Goal: Information Seeking & Learning: Learn about a topic

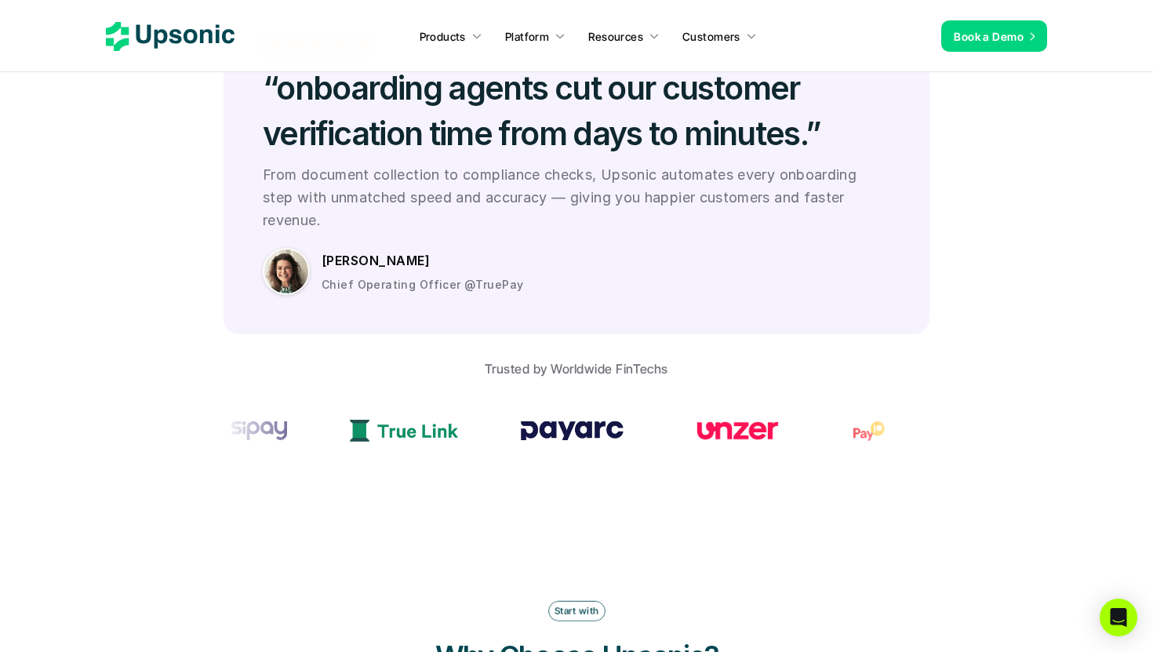
scroll to position [4481, 0]
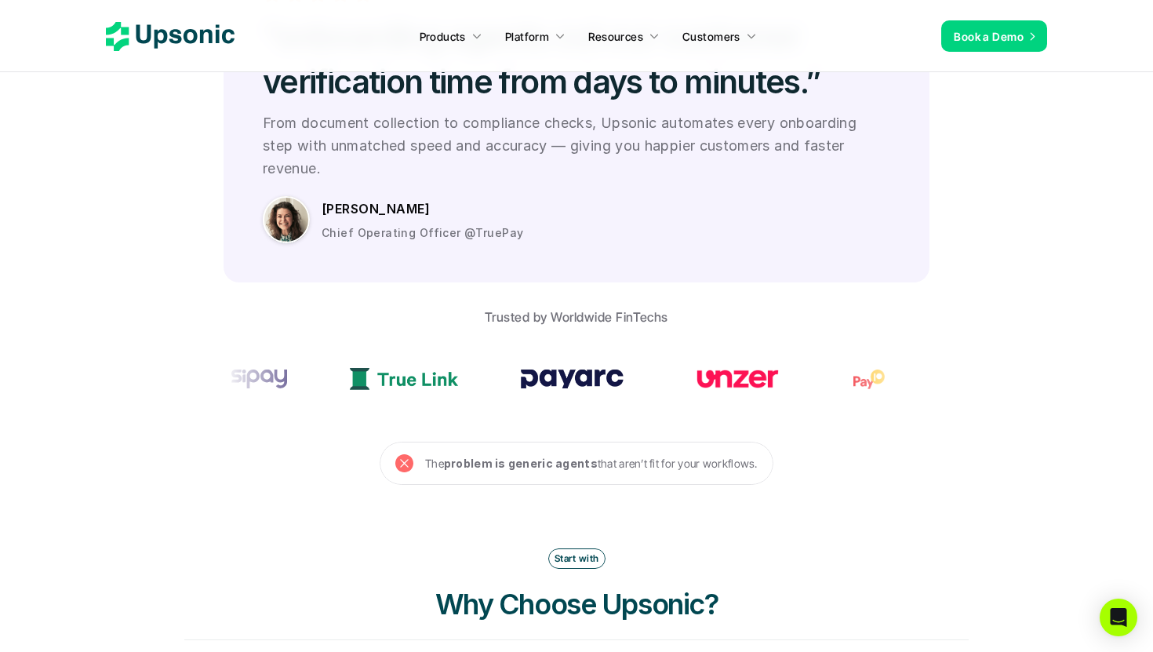
click at [190, 45] on icon at bounding box center [170, 36] width 129 height 29
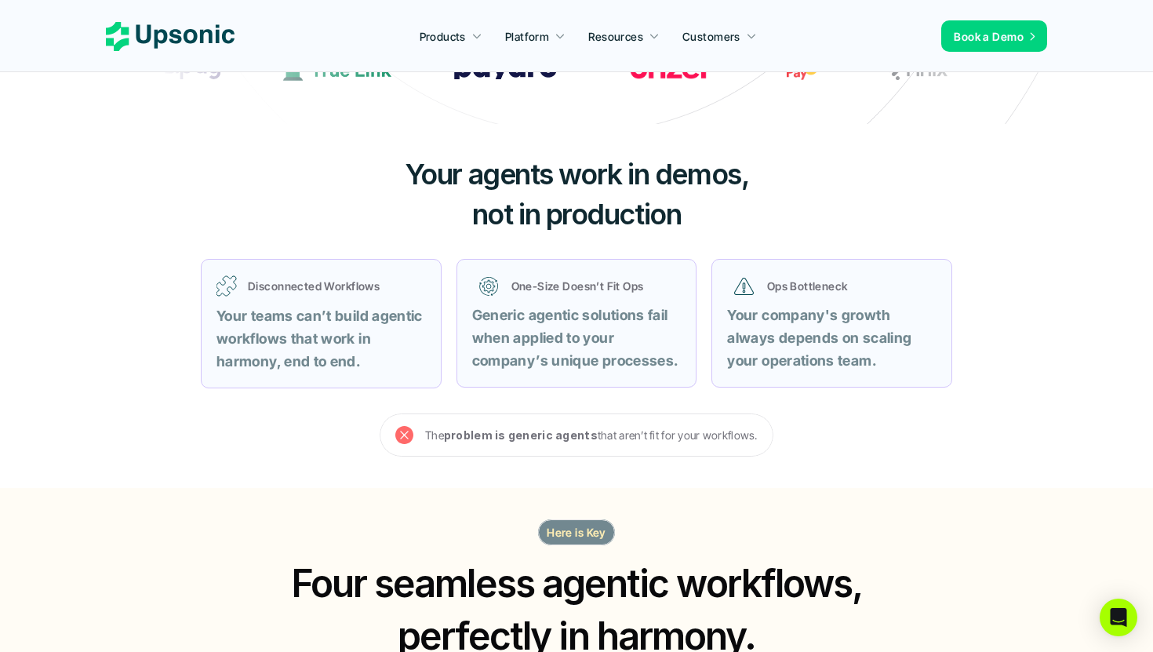
scroll to position [613, 0]
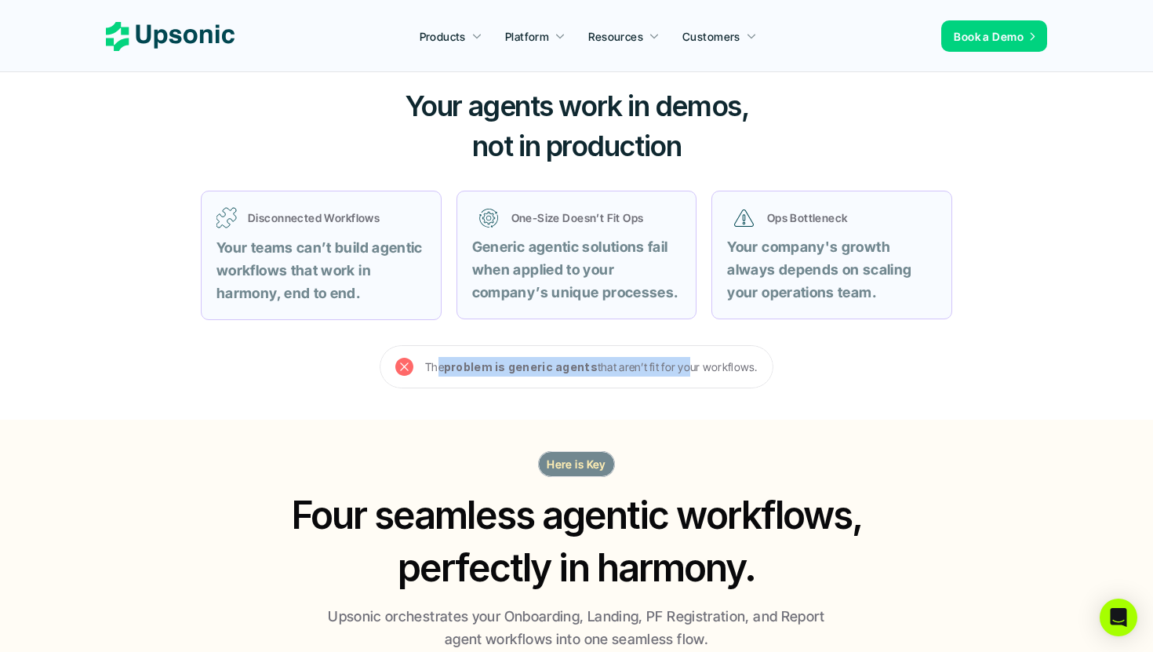
drag, startPoint x: 438, startPoint y: 329, endPoint x: 684, endPoint y: 340, distance: 245.8
click at [686, 357] on p "The problem is generic agents that aren’t fit for your workflows." at bounding box center [591, 367] width 333 height 20
click at [662, 373] on div "Your agents work in demos, not in production Disconnected Workflows Your teams …" at bounding box center [576, 237] width 941 height 363
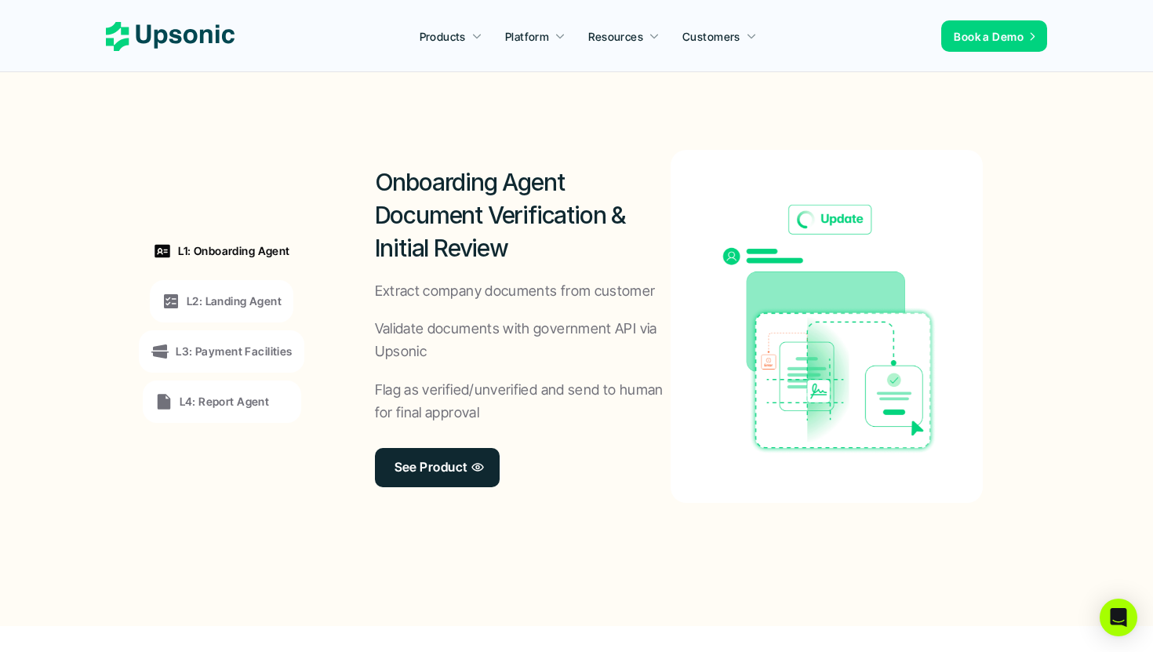
scroll to position [1245, 0]
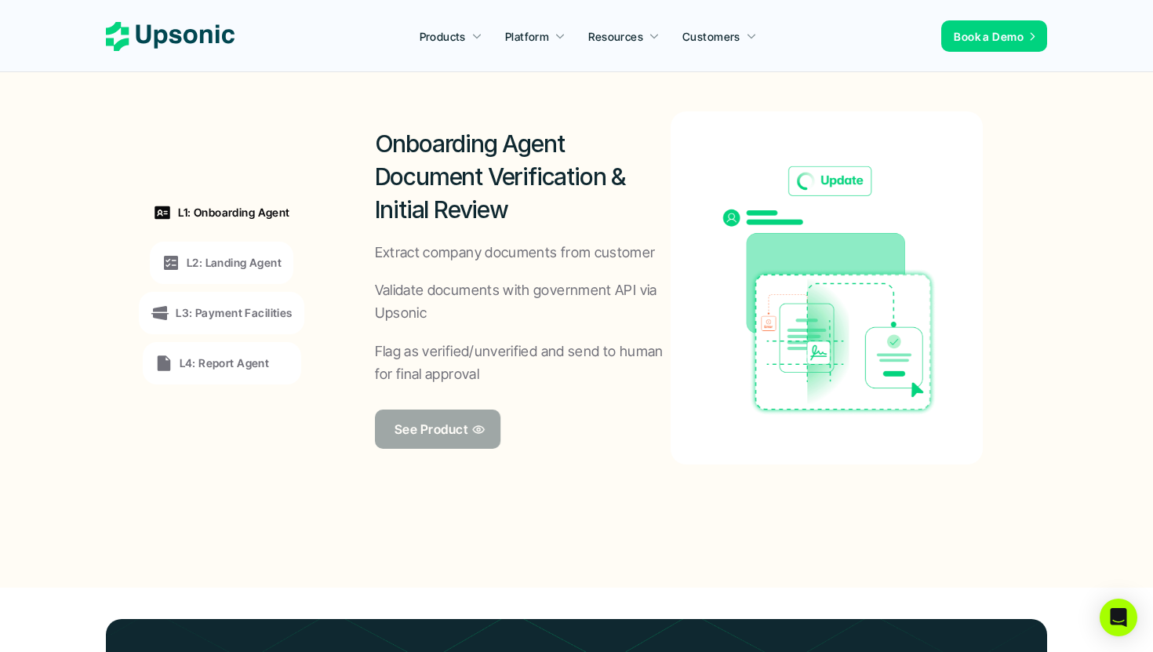
click at [482, 409] on link "See Product" at bounding box center [438, 428] width 126 height 39
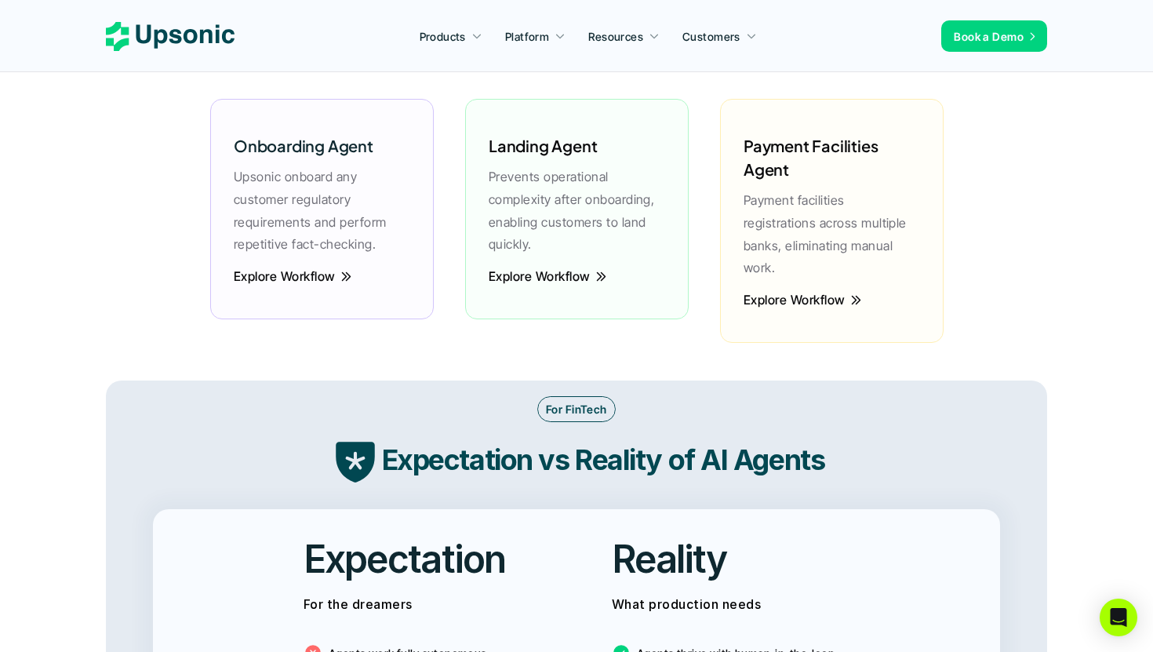
scroll to position [2302, 0]
